Goal: Navigation & Orientation: Find specific page/section

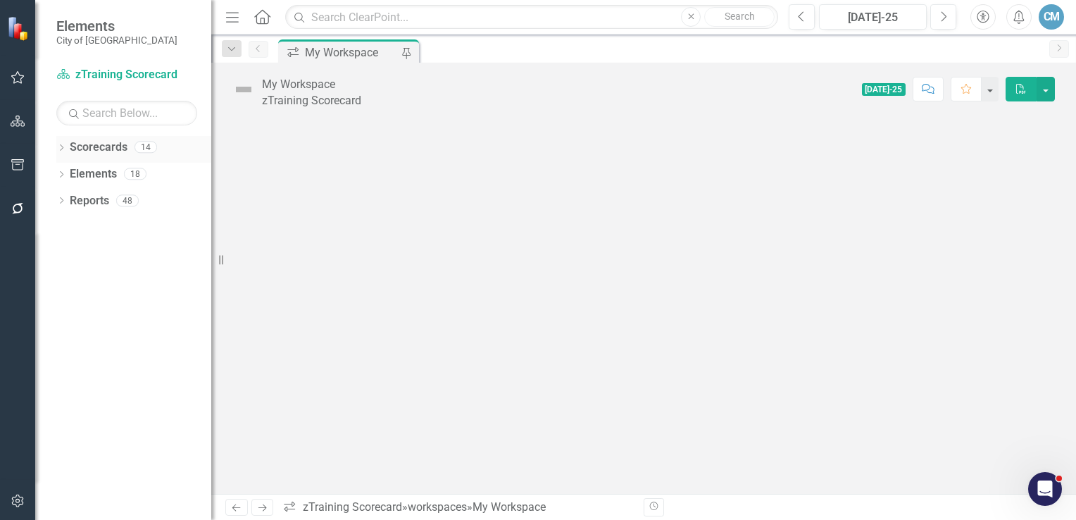
click at [59, 153] on div "Dropdown" at bounding box center [61, 149] width 10 height 12
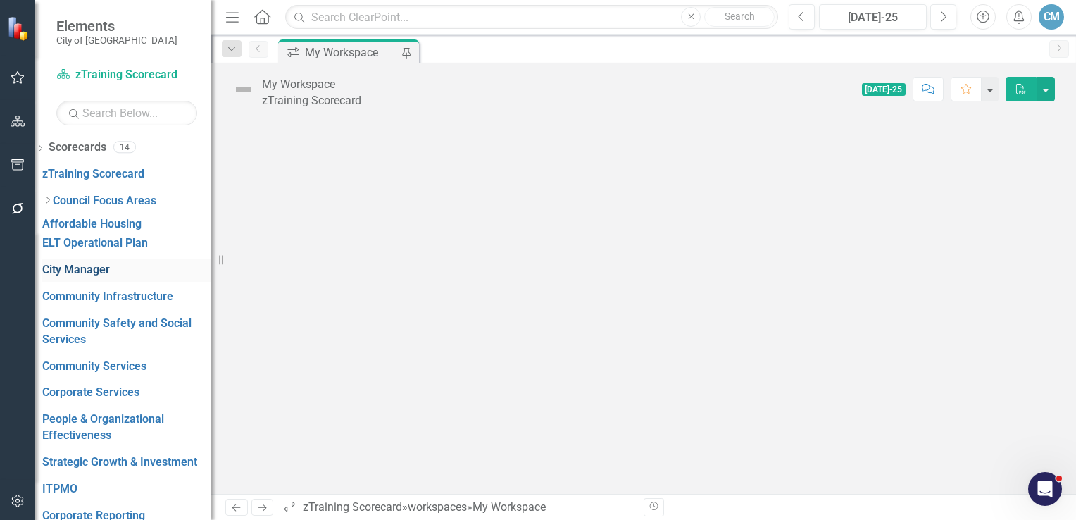
click at [108, 262] on link "City Manager" at bounding box center [76, 270] width 68 height 16
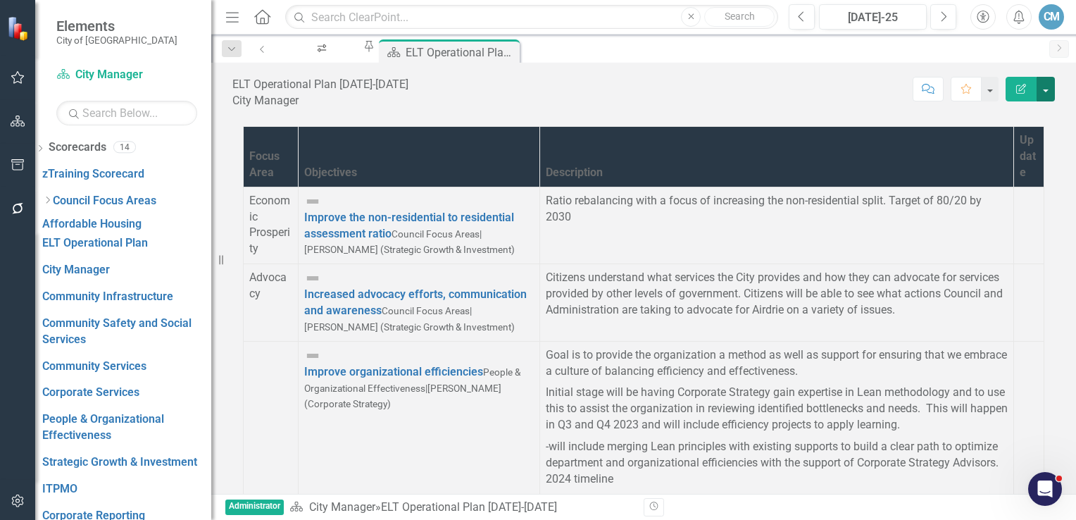
click at [1044, 90] on button "button" at bounding box center [1046, 89] width 18 height 25
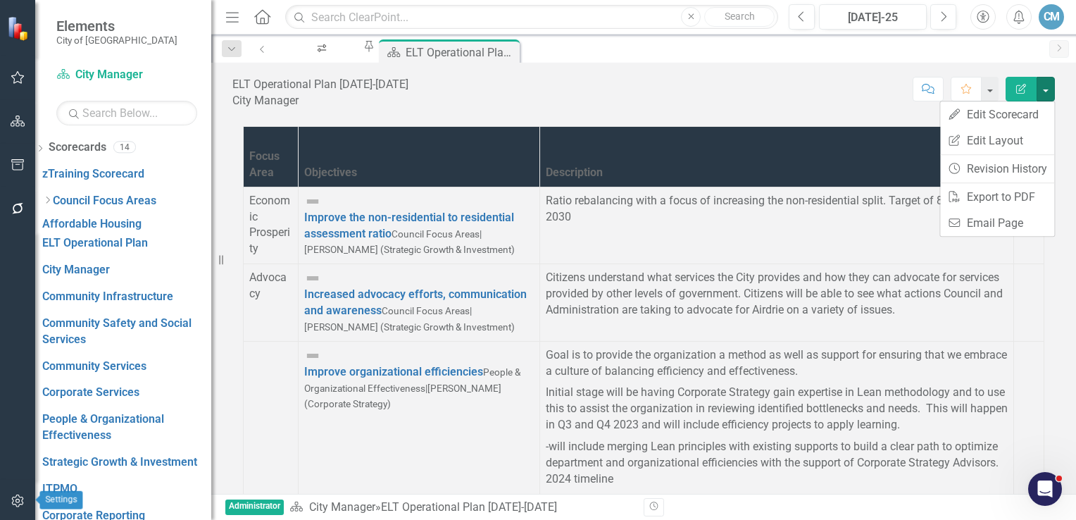
click at [19, 498] on icon "button" at bounding box center [18, 500] width 15 height 11
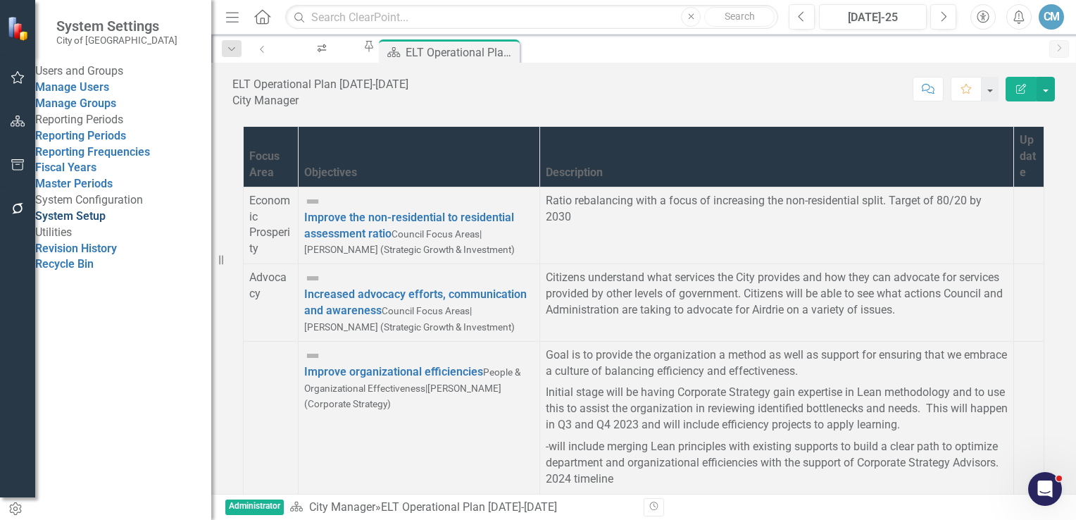
click at [76, 223] on link "System Setup" at bounding box center [70, 215] width 70 height 13
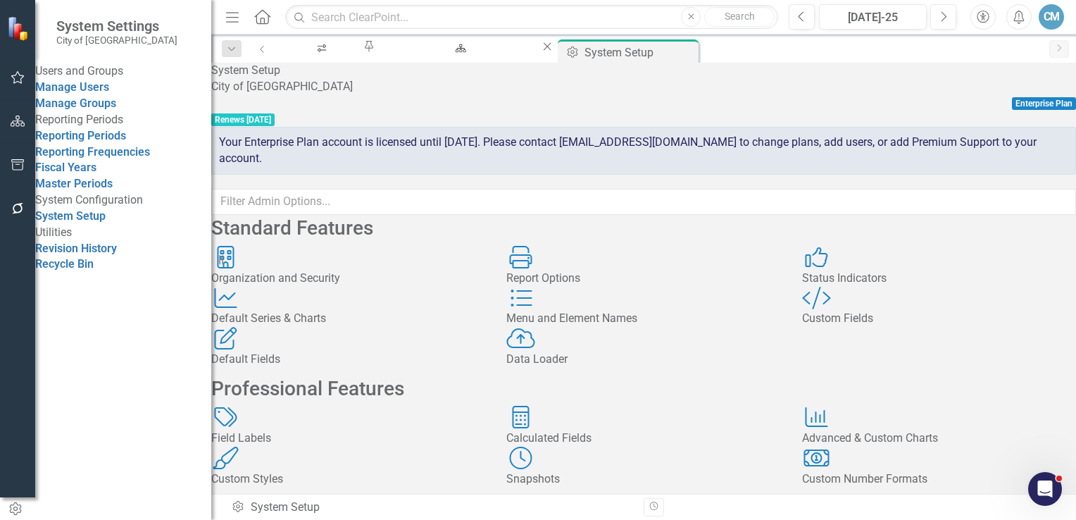
click at [314, 287] on div "Organization and Security" at bounding box center [348, 278] width 274 height 16
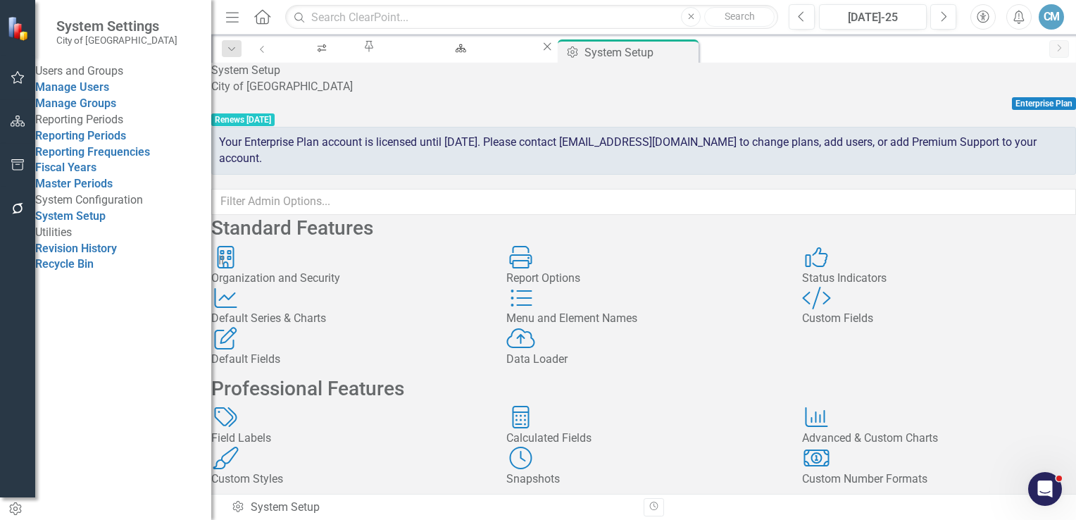
click at [377, 287] on div "Organization and Security" at bounding box center [348, 278] width 274 height 16
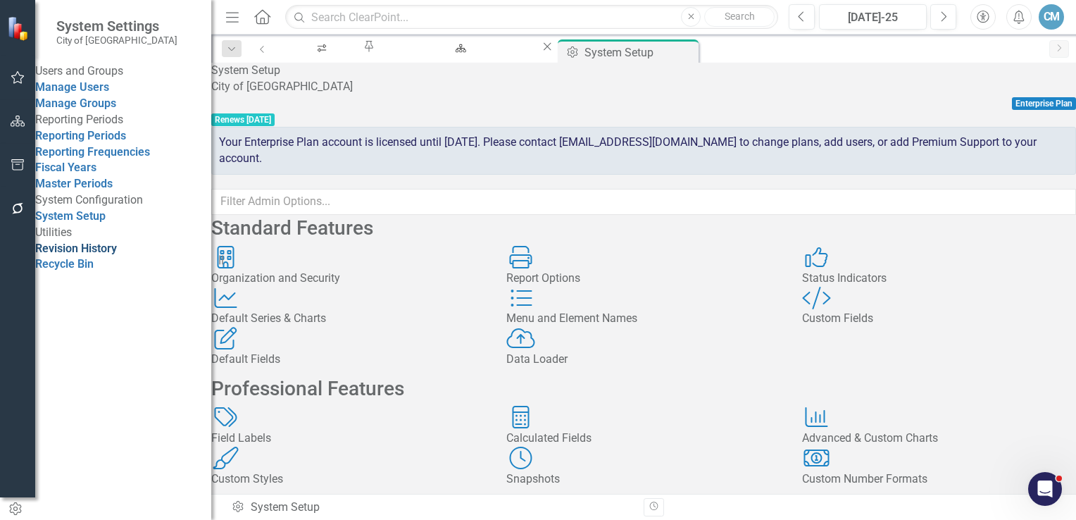
click at [117, 255] on link "Revision History" at bounding box center [76, 248] width 82 height 13
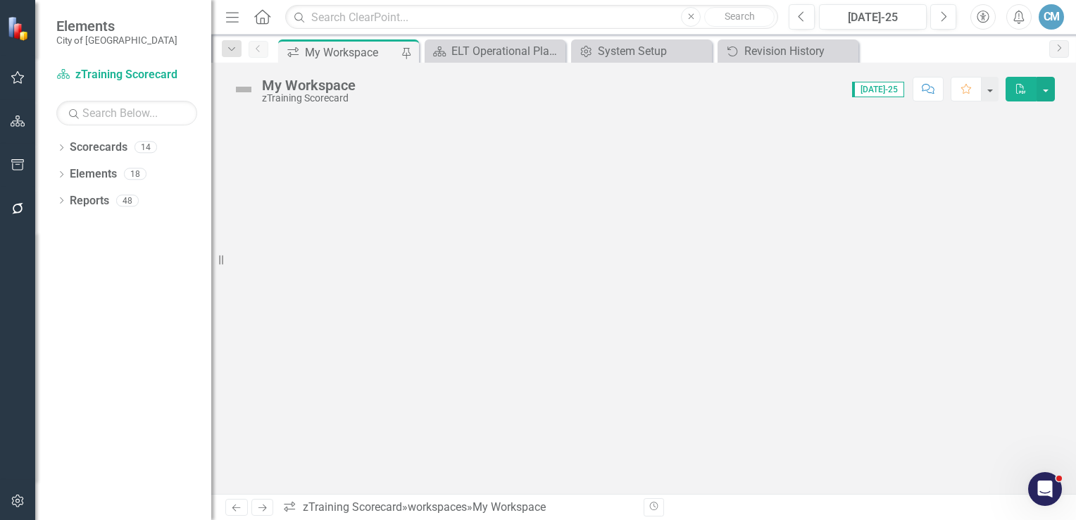
click at [1049, 24] on div "CM" at bounding box center [1051, 16] width 25 height 25
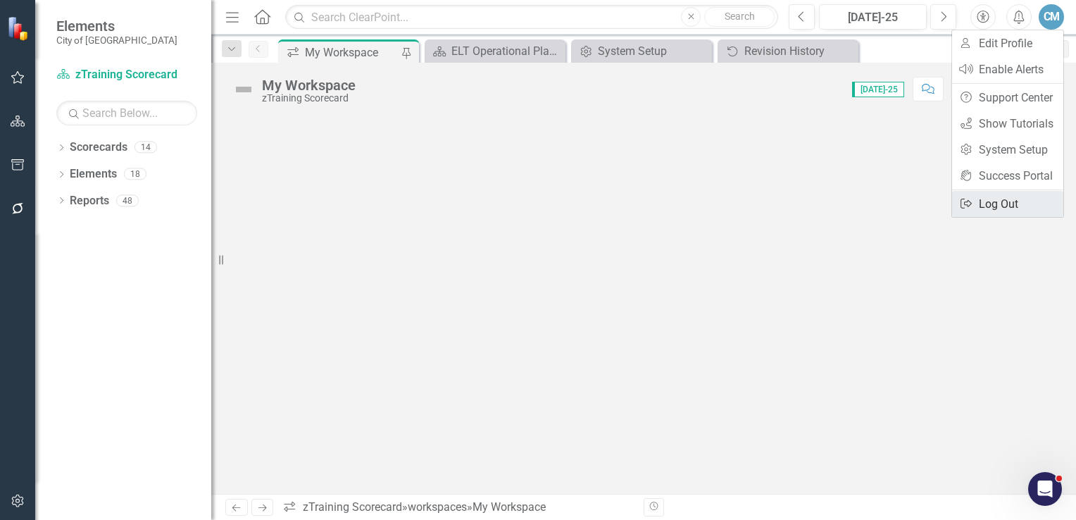
click at [1001, 208] on link "Logout Log Out" at bounding box center [1007, 204] width 111 height 26
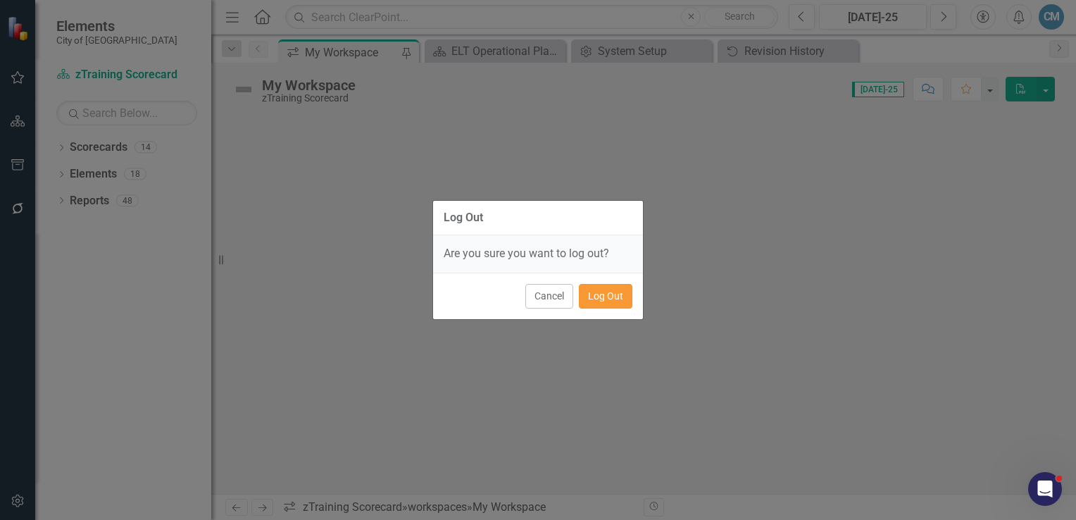
click at [626, 301] on button "Log Out" at bounding box center [606, 296] width 54 height 25
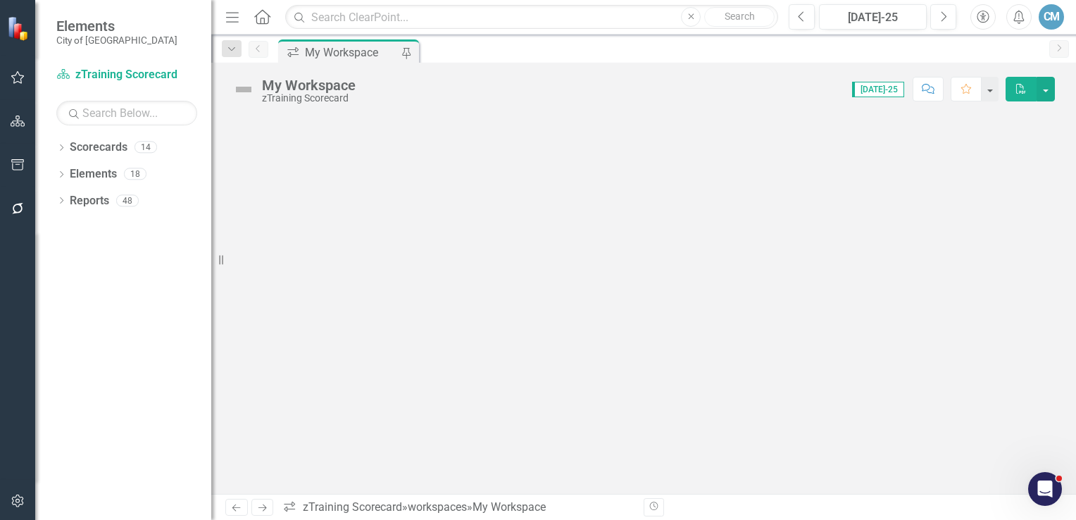
click at [1060, 25] on div "CM" at bounding box center [1051, 16] width 25 height 25
click at [1001, 201] on link "Logout Log Out" at bounding box center [1007, 204] width 111 height 26
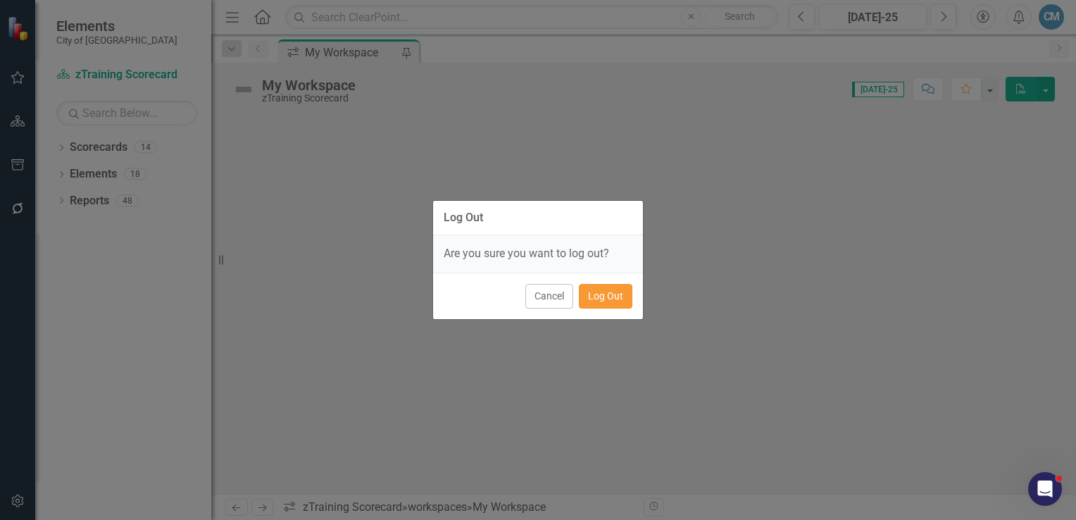
click at [592, 301] on button "Log Out" at bounding box center [606, 296] width 54 height 25
